Goal: Task Accomplishment & Management: Use online tool/utility

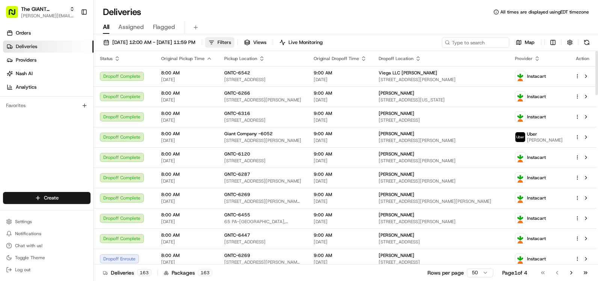
click at [231, 44] on span "Filters" at bounding box center [225, 42] width 14 height 7
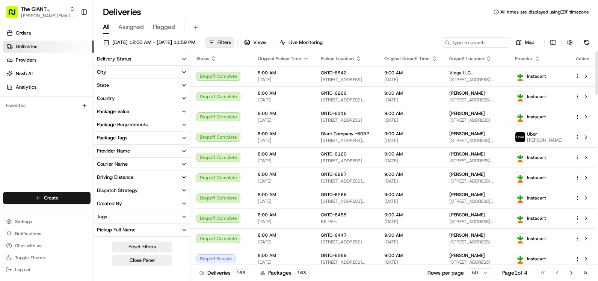
click at [134, 75] on button "City" at bounding box center [142, 72] width 96 height 13
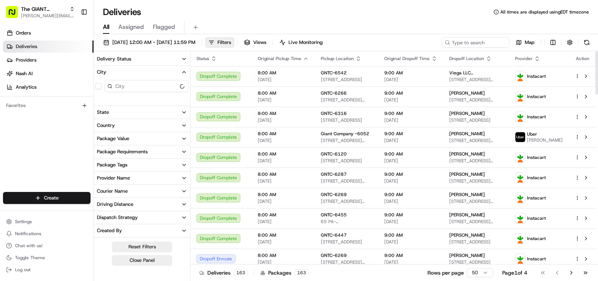
click at [185, 72] on icon "button" at bounding box center [184, 72] width 6 height 6
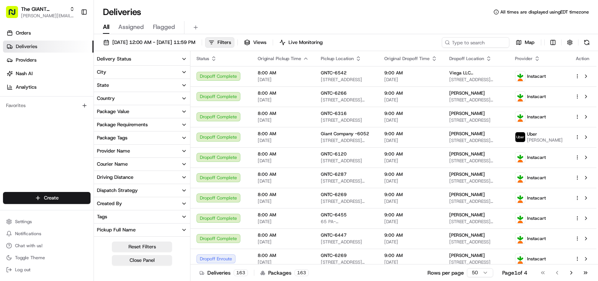
click at [181, 72] on button "City" at bounding box center [142, 72] width 96 height 13
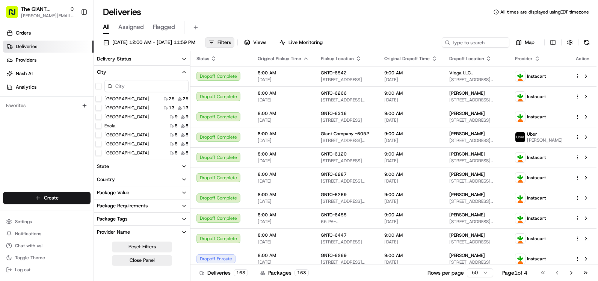
click at [122, 89] on input at bounding box center [146, 86] width 84 height 12
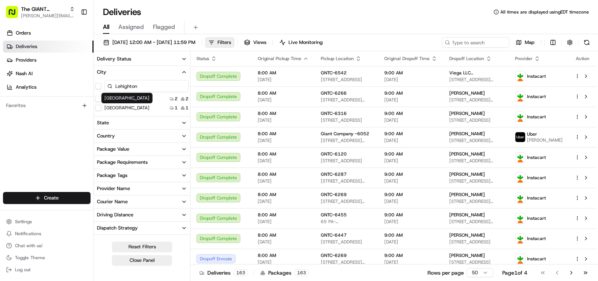
type input "Lehighton"
click at [101, 100] on div "[GEOGRAPHIC_DATA]" at bounding box center [126, 98] width 51 height 11
click at [99, 98] on button "Lehighton" at bounding box center [98, 99] width 6 height 6
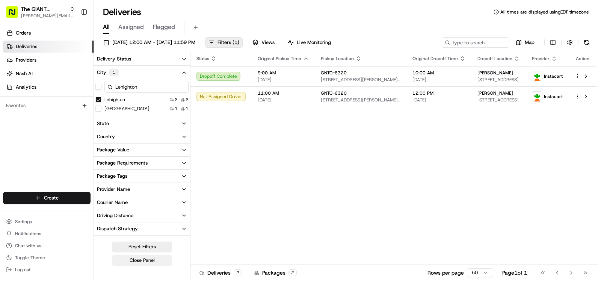
click at [140, 260] on button "Close Panel" at bounding box center [142, 260] width 60 height 11
